Goal: Use online tool/utility

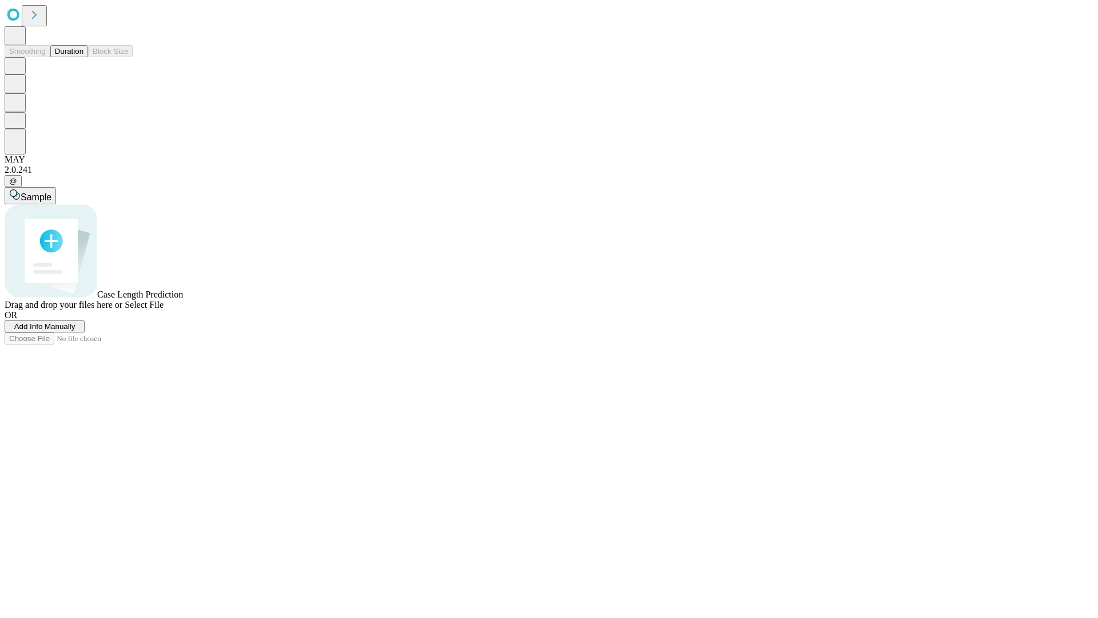
click at [164, 309] on span "Select File" at bounding box center [144, 305] width 39 height 10
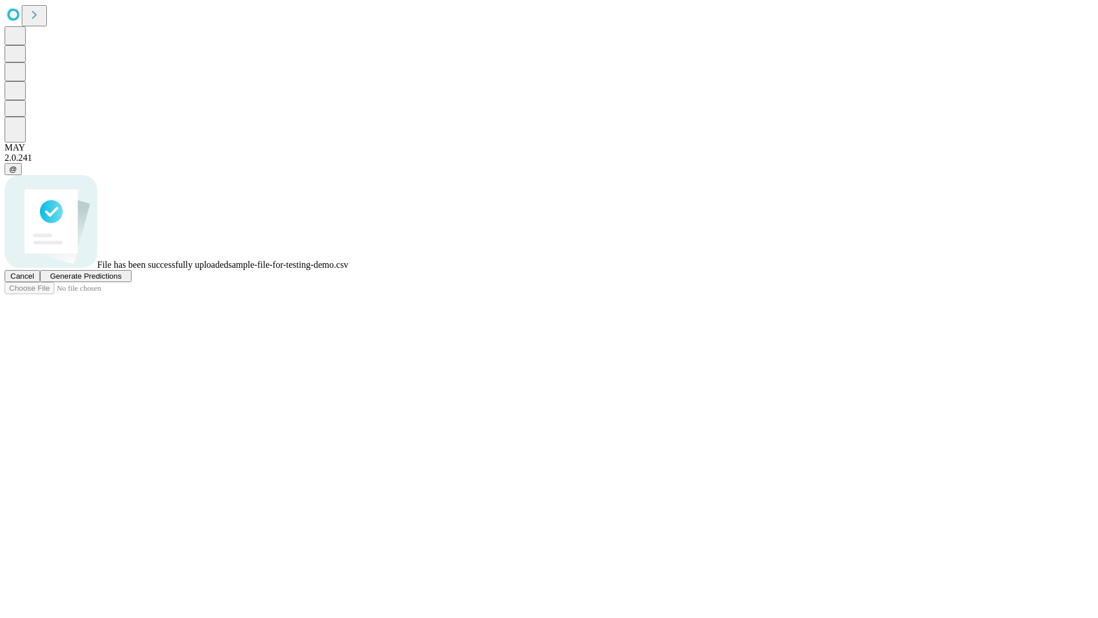
click at [121, 280] on span "Generate Predictions" at bounding box center [86, 276] width 72 height 9
